Goal: Find specific page/section: Find specific page/section

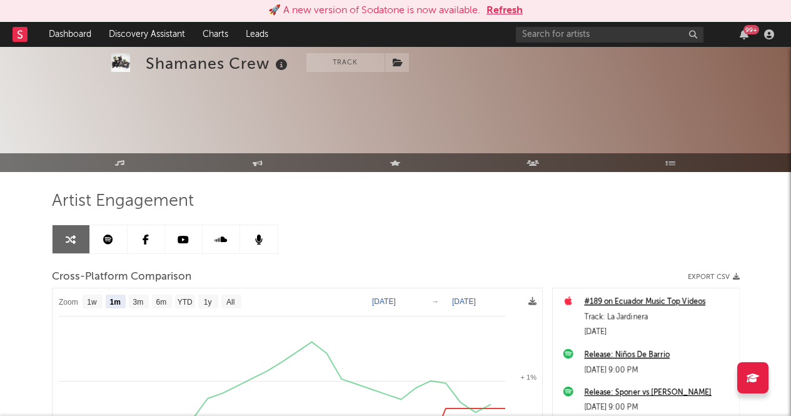
select select "1m"
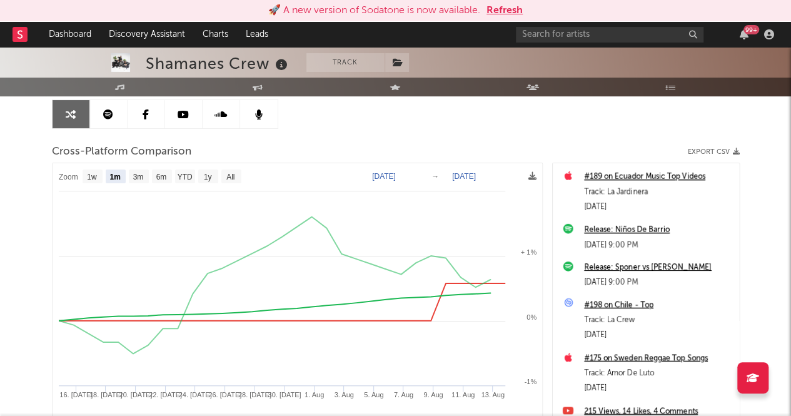
scroll to position [125, 0]
click at [547, 28] on input "text" at bounding box center [610, 35] width 188 height 16
type input "nicla"
click at [501, 16] on button "Refresh" at bounding box center [504, 10] width 36 height 15
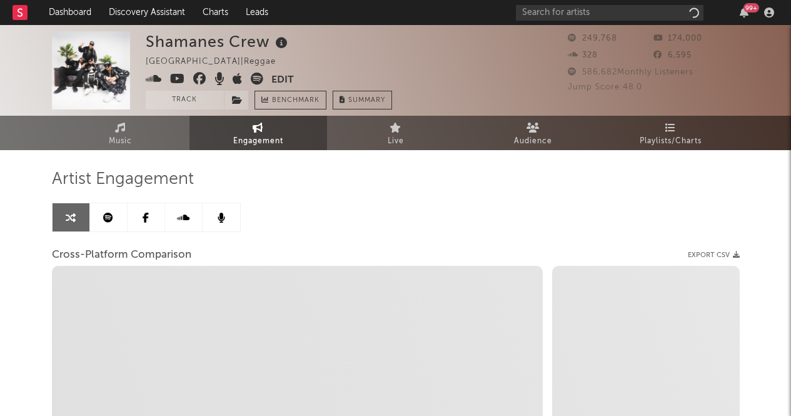
select select "1w"
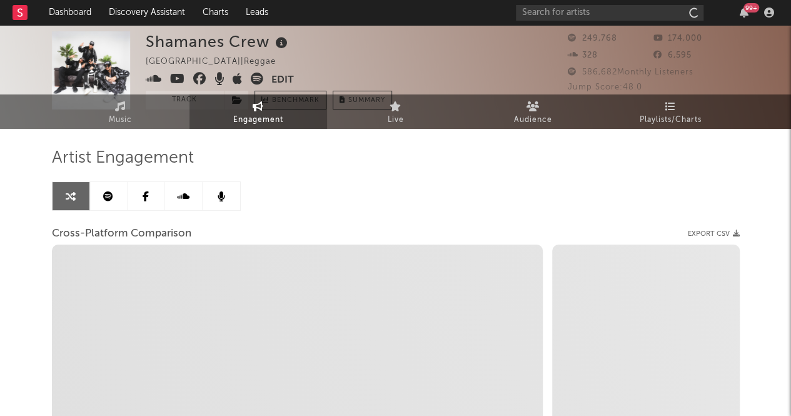
scroll to position [21, 0]
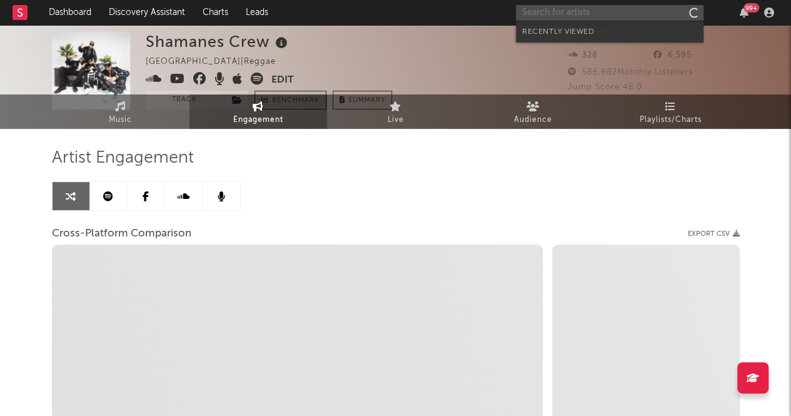
click at [596, 14] on input "text" at bounding box center [610, 13] width 188 height 16
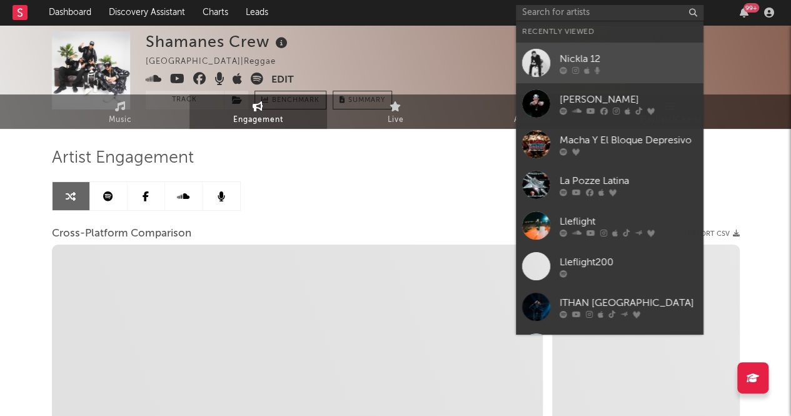
click at [601, 51] on div "Nickla 12" at bounding box center [628, 58] width 138 height 15
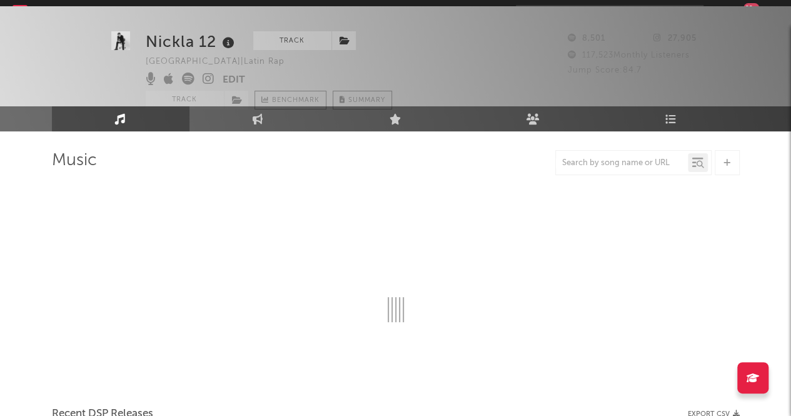
scroll to position [21, 0]
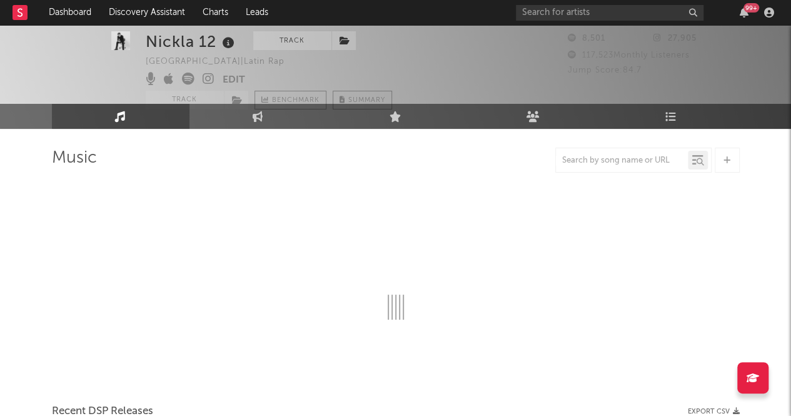
select select "6m"
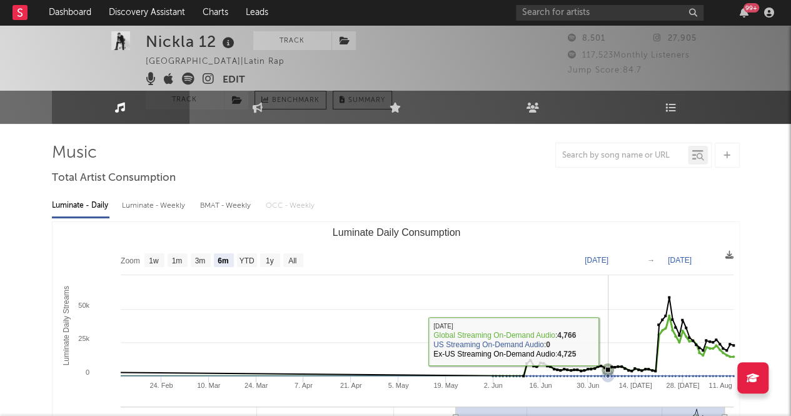
scroll to position [0, 0]
